Goal: Find specific page/section: Find specific page/section

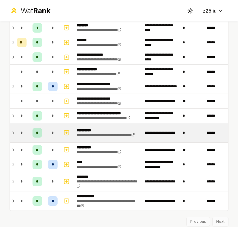
scroll to position [418, 0]
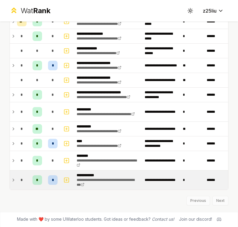
click at [18, 181] on div "*" at bounding box center [22, 180] width 10 height 10
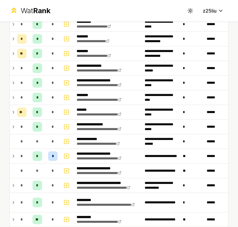
scroll to position [470, 0]
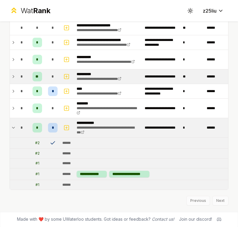
click at [11, 75] on icon at bounding box center [13, 76] width 5 height 7
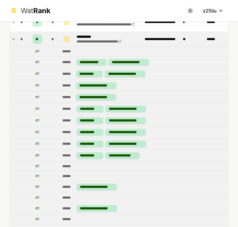
scroll to position [443, 0]
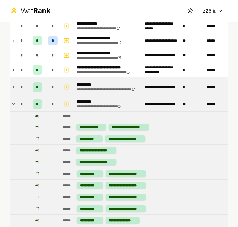
click at [13, 86] on icon at bounding box center [13, 86] width 5 height 7
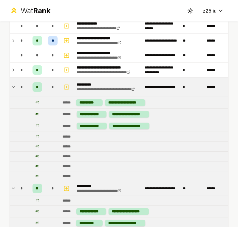
click at [13, 87] on icon at bounding box center [13, 86] width 2 height 1
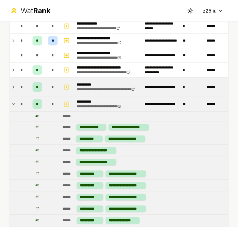
scroll to position [677, 0]
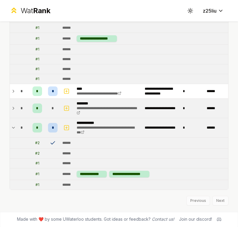
click at [13, 106] on icon at bounding box center [13, 107] width 5 height 7
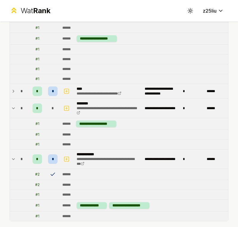
click at [14, 90] on icon at bounding box center [13, 90] width 5 height 7
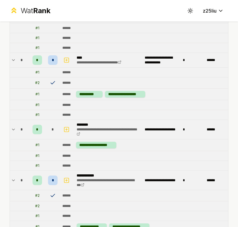
scroll to position [713, 0]
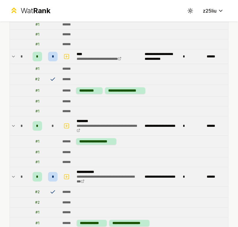
click at [16, 176] on td "*" at bounding box center [22, 176] width 14 height 19
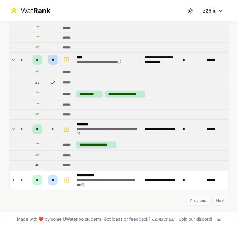
click at [16, 130] on td "*" at bounding box center [22, 128] width 14 height 19
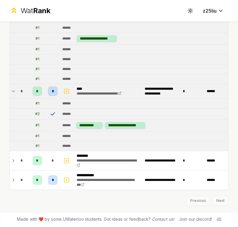
click at [17, 88] on td "*" at bounding box center [22, 91] width 14 height 14
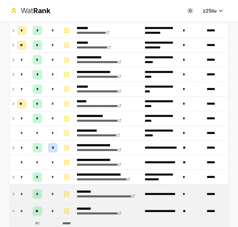
scroll to position [395, 0]
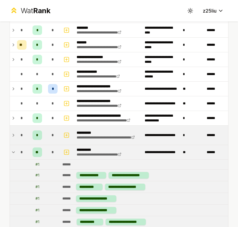
click at [13, 152] on icon at bounding box center [13, 151] width 2 height 1
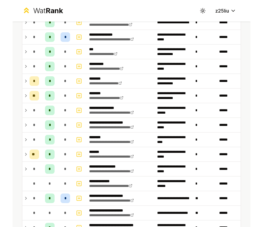
scroll to position [418, 0]
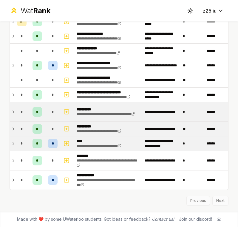
click at [16, 142] on td "*" at bounding box center [22, 143] width 14 height 14
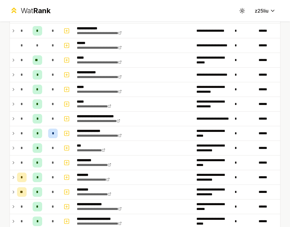
scroll to position [177, 0]
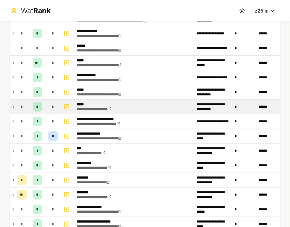
click at [119, 103] on td "**********" at bounding box center [133, 106] width 119 height 14
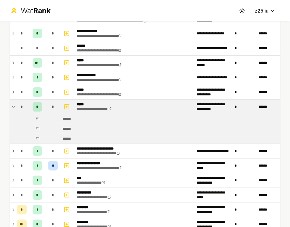
click at [16, 104] on td "*" at bounding box center [22, 106] width 14 height 14
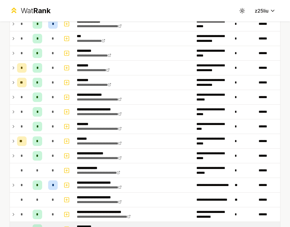
scroll to position [287, 0]
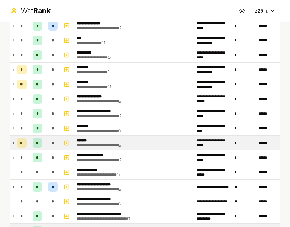
click at [10, 143] on td at bounding box center [12, 143] width 5 height 14
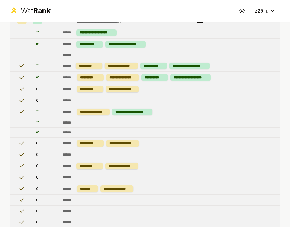
scroll to position [343, 0]
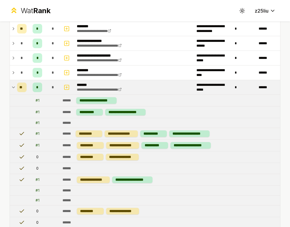
click at [13, 86] on icon at bounding box center [13, 87] width 5 height 7
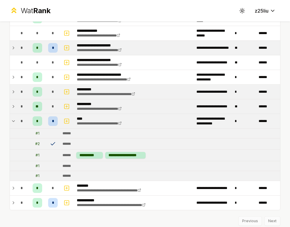
scroll to position [432, 0]
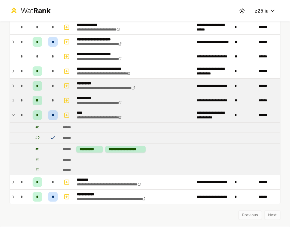
click at [14, 116] on icon at bounding box center [13, 114] width 5 height 7
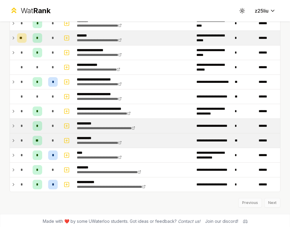
scroll to position [393, 0]
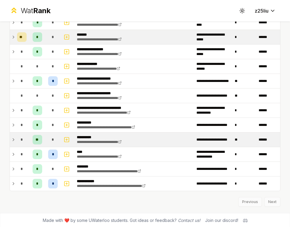
click at [16, 140] on td "*" at bounding box center [22, 139] width 14 height 14
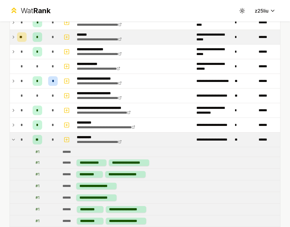
click at [16, 140] on td "*" at bounding box center [22, 139] width 14 height 14
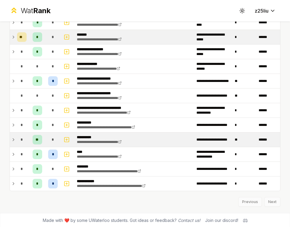
scroll to position [394, 0]
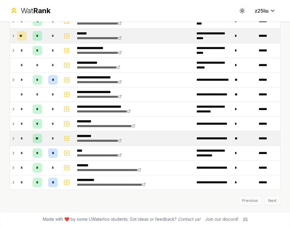
click at [16, 140] on td "*" at bounding box center [22, 138] width 14 height 14
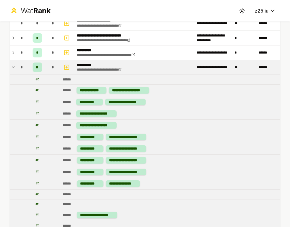
scroll to position [461, 0]
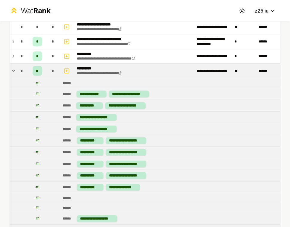
click at [12, 56] on icon at bounding box center [13, 56] width 5 height 7
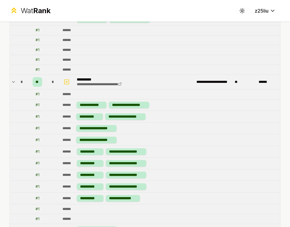
scroll to position [536, 0]
